Goal: Information Seeking & Learning: Learn about a topic

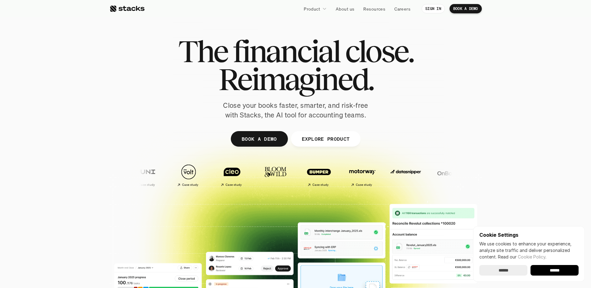
scroll to position [121, 0]
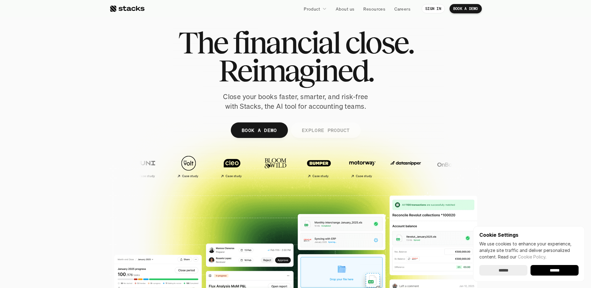
click at [338, 133] on p "EXPLORE PRODUCT" at bounding box center [326, 129] width 48 height 9
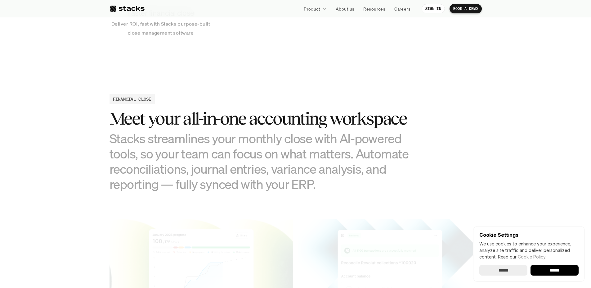
scroll to position [598, 0]
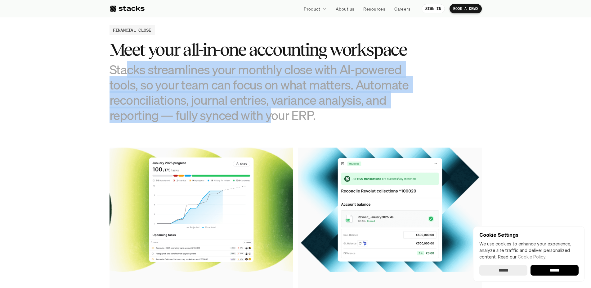
drag, startPoint x: 128, startPoint y: 69, endPoint x: 287, endPoint y: 119, distance: 166.7
click at [273, 117] on h3 "Stacks streamlines your monthly close with AI-powered tools, so your team can f…" at bounding box center [265, 92] width 310 height 61
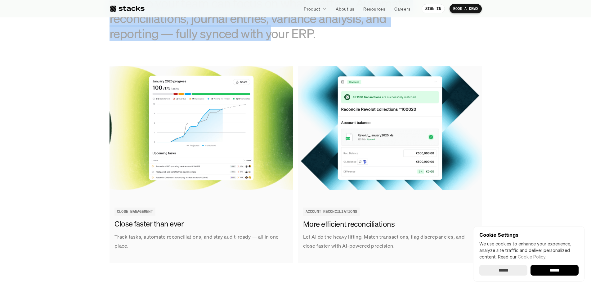
scroll to position [702, 0]
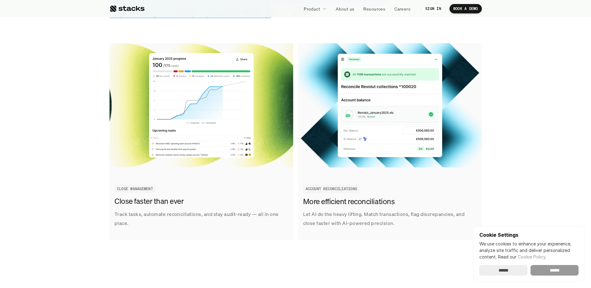
click at [554, 272] on input "******" at bounding box center [555, 270] width 48 height 11
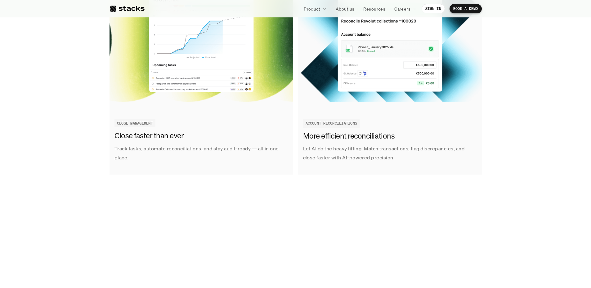
scroll to position [909, 0]
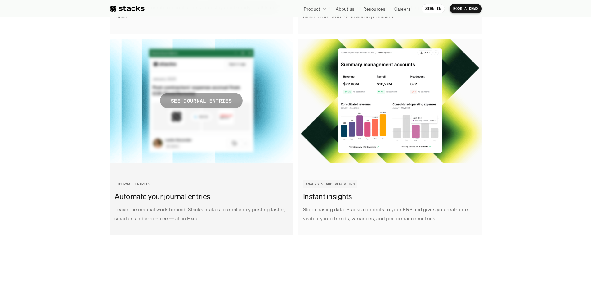
click at [214, 100] on p "SEE JOURNAL ENTRIES" at bounding box center [201, 100] width 61 height 9
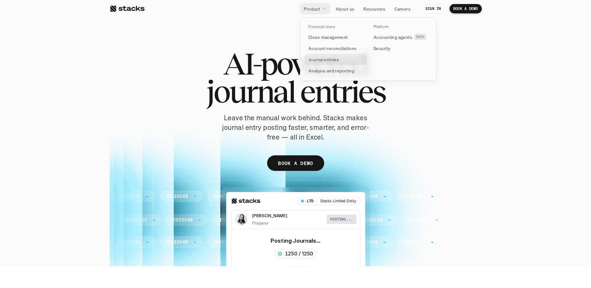
click at [330, 59] on p "Journal entries" at bounding box center [324, 59] width 30 height 7
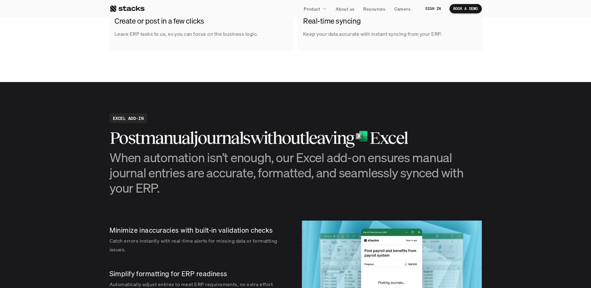
scroll to position [615, 0]
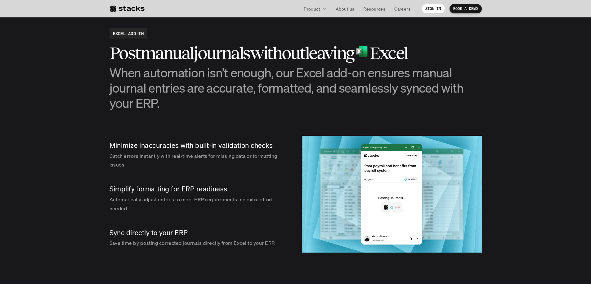
drag, startPoint x: 254, startPoint y: 87, endPoint x: 189, endPoint y: 113, distance: 70.0
click at [196, 104] on h3 "When automation isn’t enough, our Excel add-on ensures manual journal entries a…" at bounding box center [296, 88] width 373 height 46
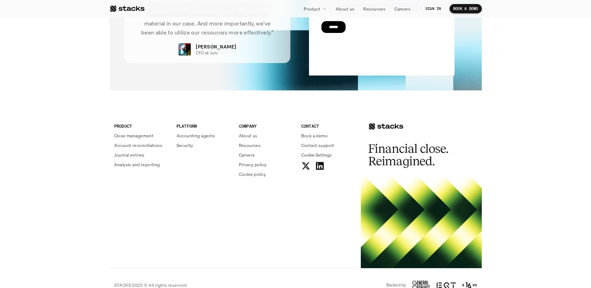
scroll to position [1280, 0]
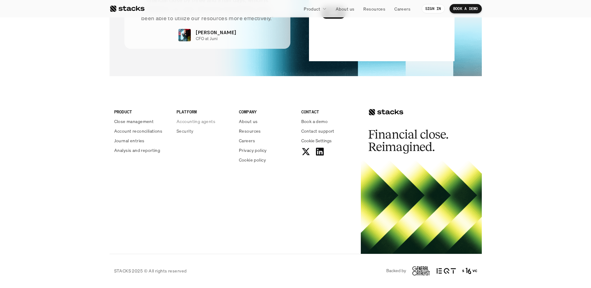
click at [186, 121] on p "Accounting agents" at bounding box center [196, 121] width 39 height 7
